Goal: Task Accomplishment & Management: Use online tool/utility

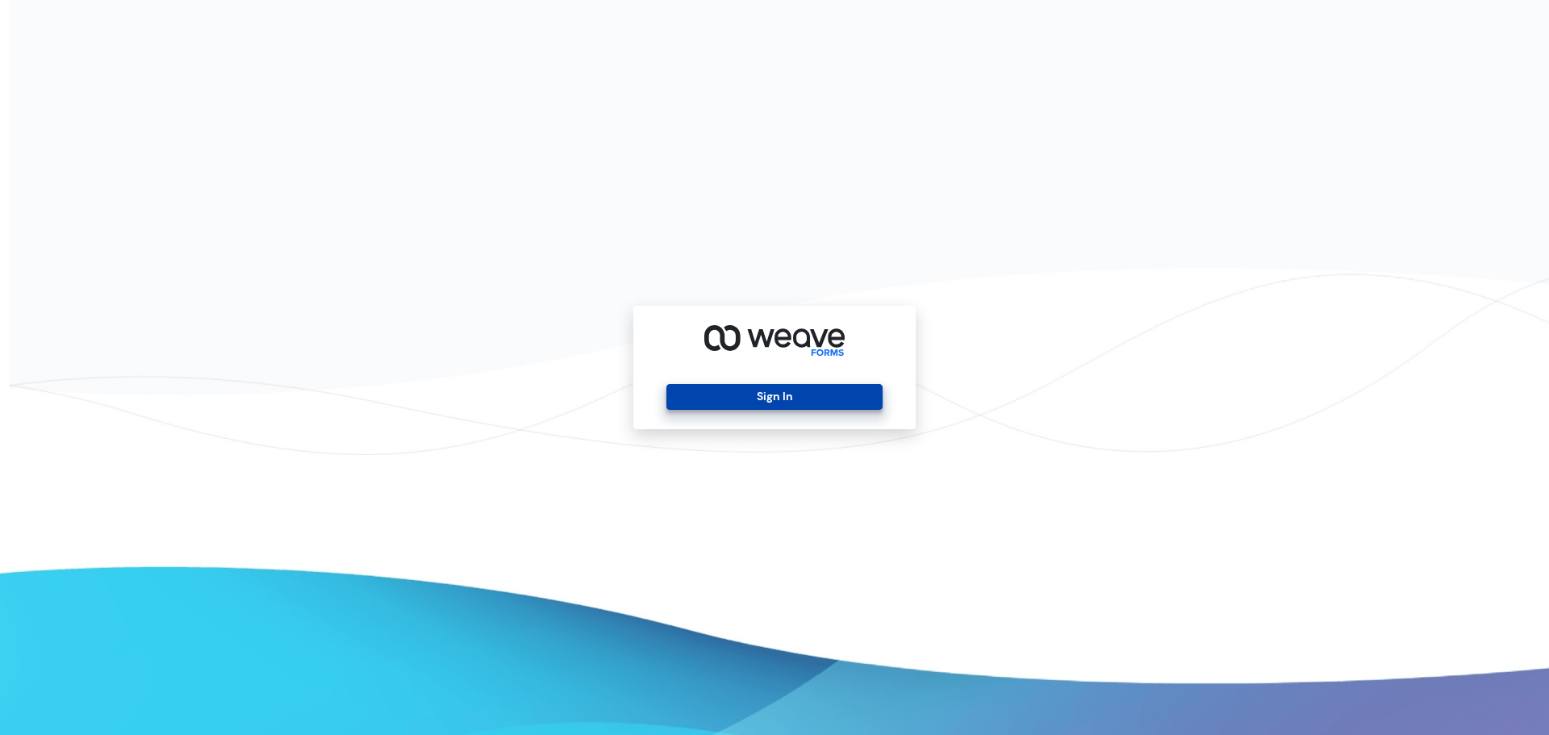
click at [786, 404] on button "Sign In" at bounding box center [773, 397] width 215 height 26
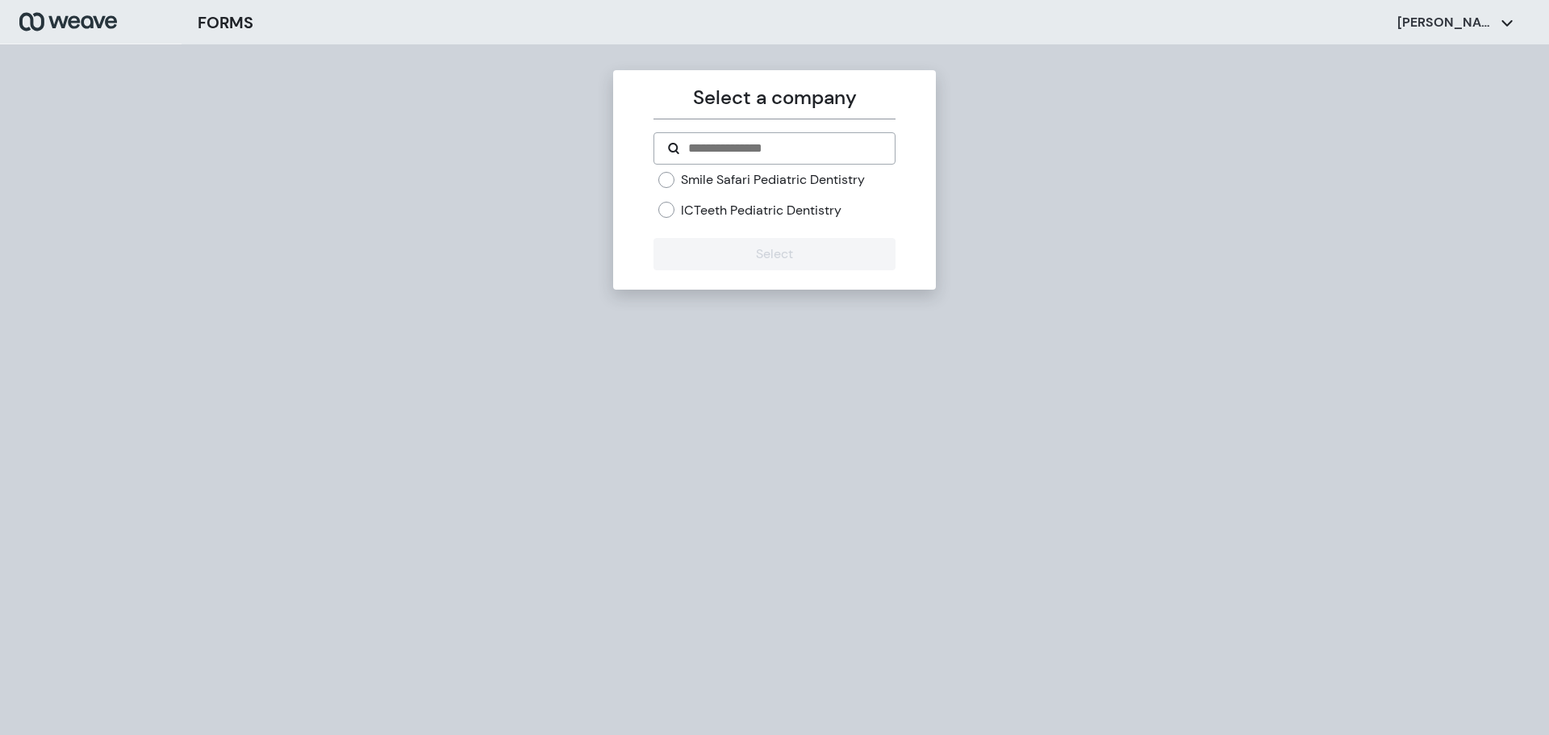
click at [661, 169] on form "Smile Safari Pediatric Dentistry ICTeeth Pediatric Dentistry Select" at bounding box center [773, 201] width 241 height 138
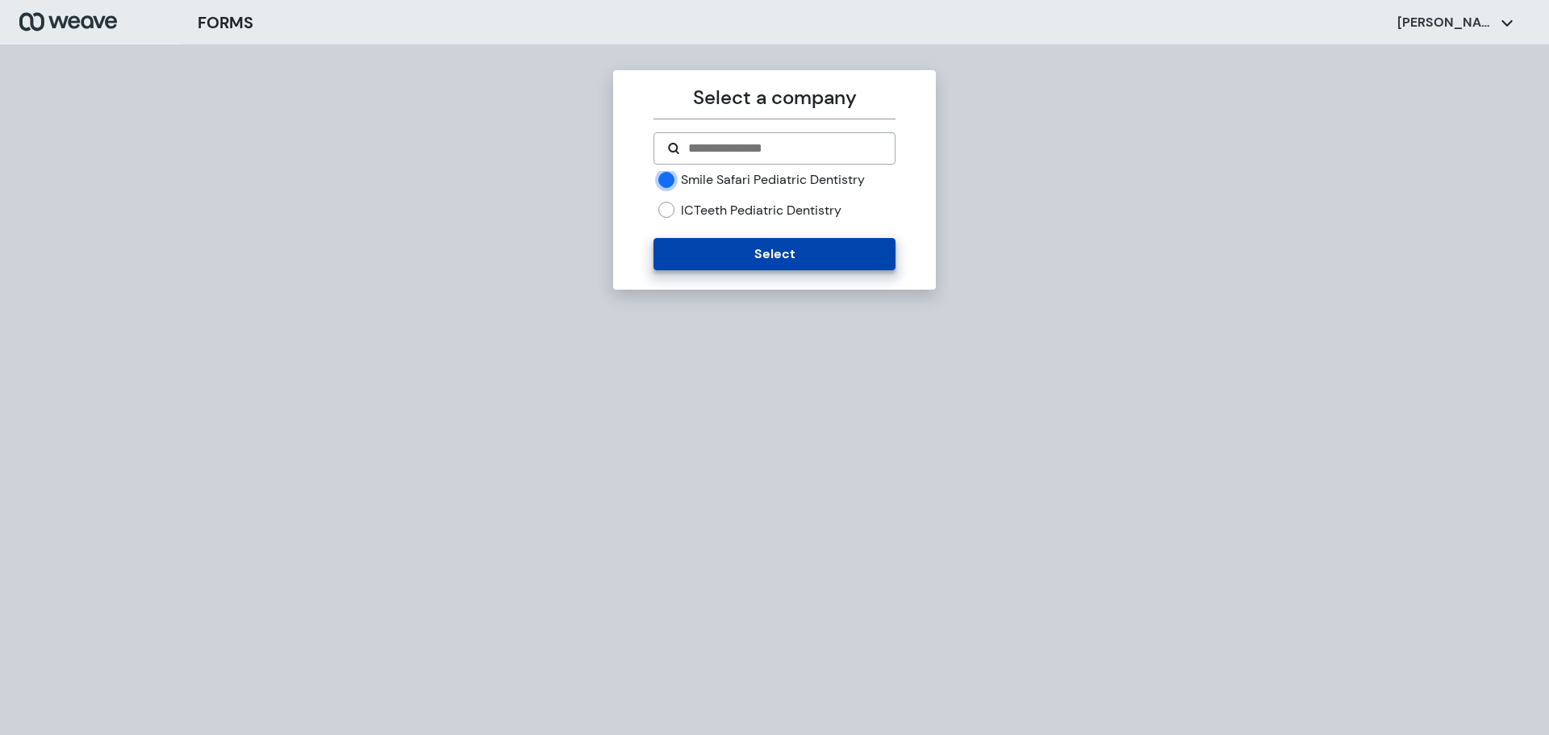
click at [720, 255] on button "Select" at bounding box center [773, 254] width 241 height 32
